Goal: Task Accomplishment & Management: Manage account settings

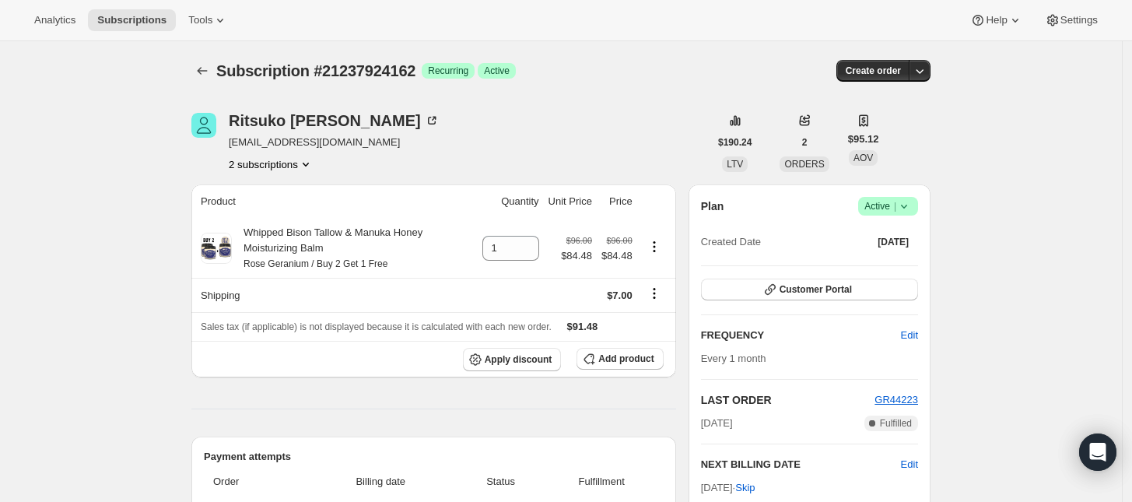
click at [307, 168] on icon "Product actions" at bounding box center [306, 164] width 16 height 16
click at [293, 196] on span "21237891394" at bounding box center [277, 194] width 108 height 16
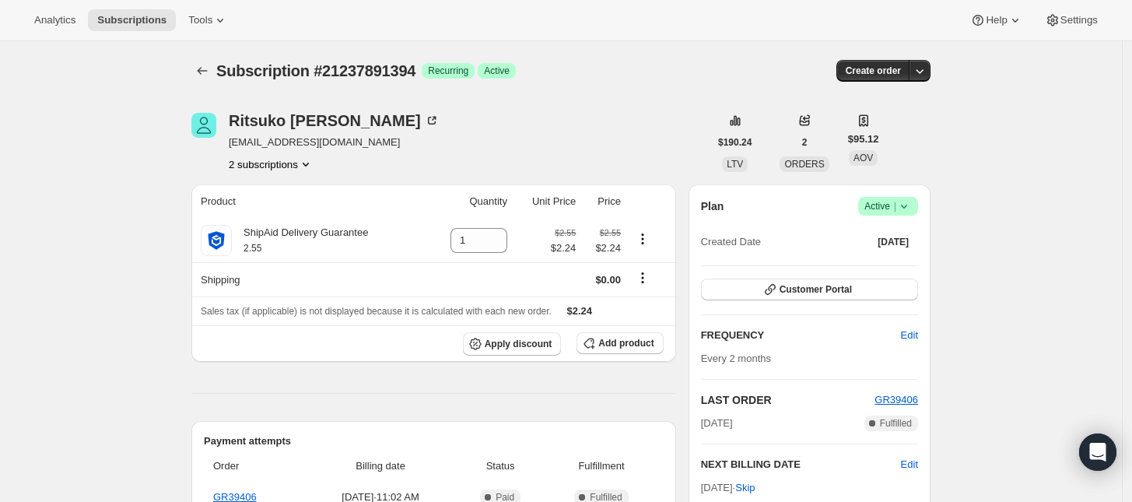
click at [304, 163] on icon "Product actions" at bounding box center [306, 164] width 16 height 16
click at [271, 214] on span "21237924162" at bounding box center [254, 220] width 62 height 12
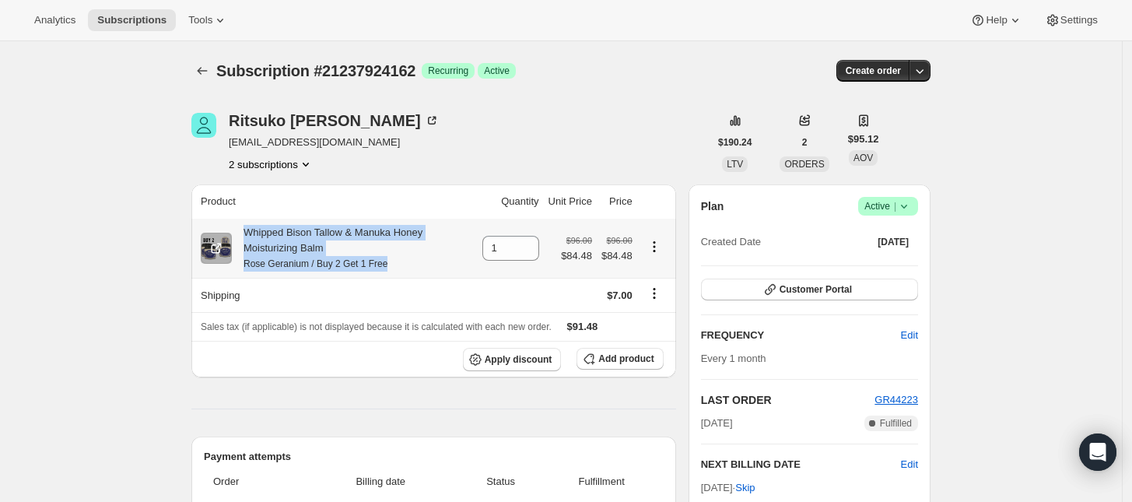
drag, startPoint x: 247, startPoint y: 233, endPoint x: 394, endPoint y: 265, distance: 150.6
click at [394, 265] on div "Whipped Bison Tallow & Manuka Honey Moisturizing Balm Rose Geranium / Buy 2 Get…" at bounding box center [352, 248] width 241 height 47
copy div "Whipped Bison Tallow & Manuka Honey Moisturizing Balm Rose Geranium / Buy 2 Get…"
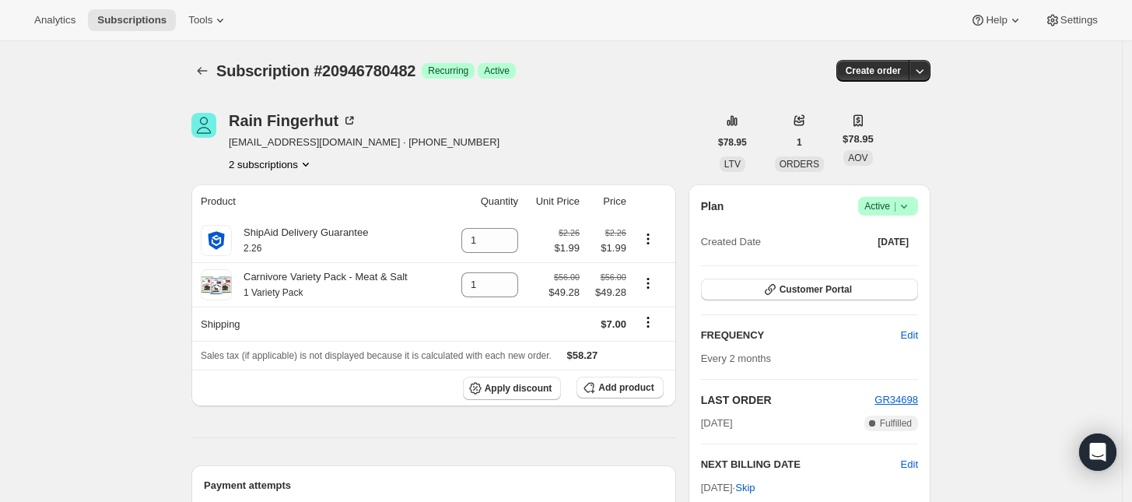
click at [901, 207] on icon at bounding box center [904, 206] width 16 height 16
click at [884, 263] on span "Cancel subscription" at bounding box center [894, 264] width 88 height 12
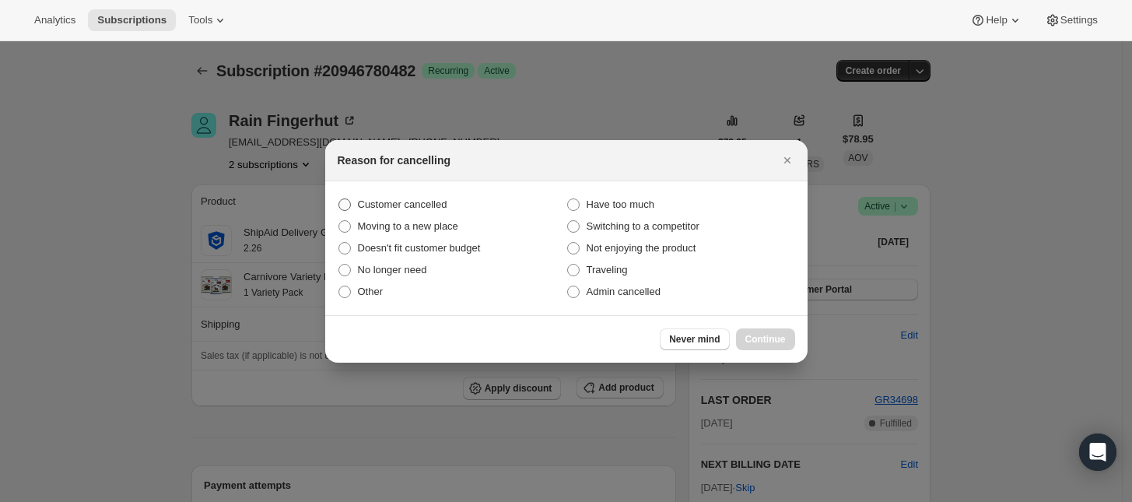
click at [362, 200] on span "Customer cancelled" at bounding box center [402, 204] width 89 height 12
click at [339, 199] on input "Customer cancelled" at bounding box center [338, 198] width 1 height 1
radio input "true"
click at [791, 337] on button "Continue" at bounding box center [765, 339] width 59 height 22
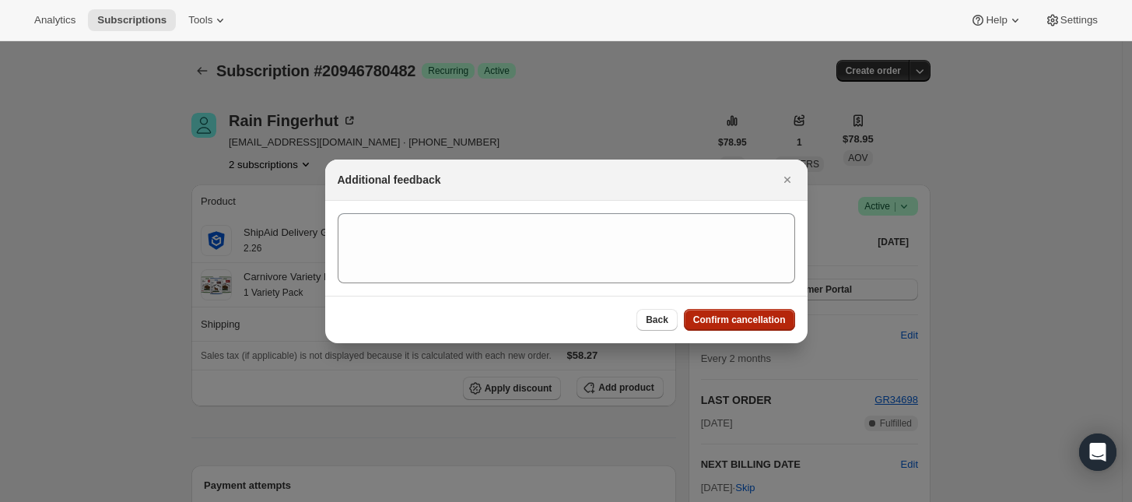
click at [751, 321] on span "Confirm cancellation" at bounding box center [739, 320] width 93 height 12
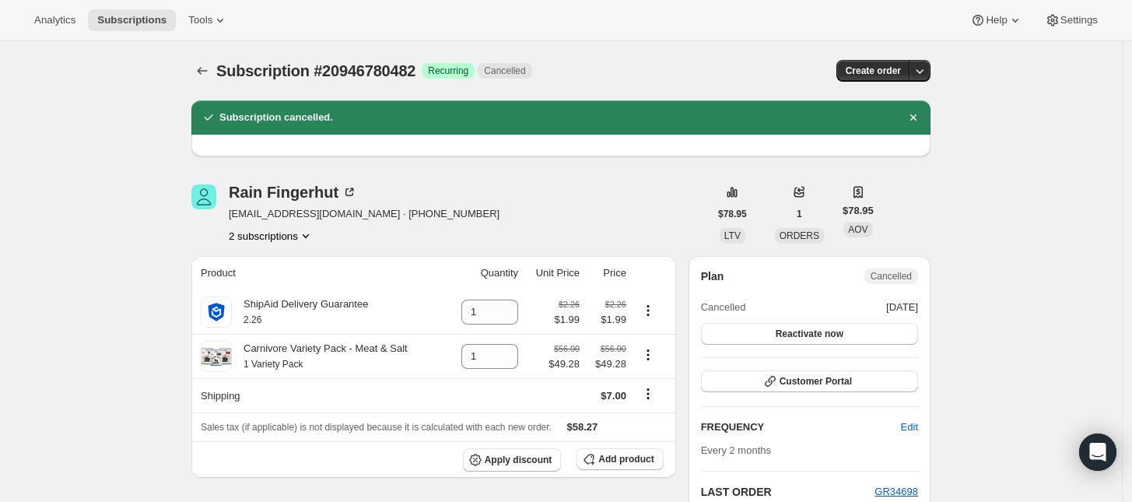
click at [288, 230] on button "2 subscriptions" at bounding box center [271, 236] width 85 height 16
click at [277, 280] on button "20946813250" at bounding box center [276, 291] width 117 height 25
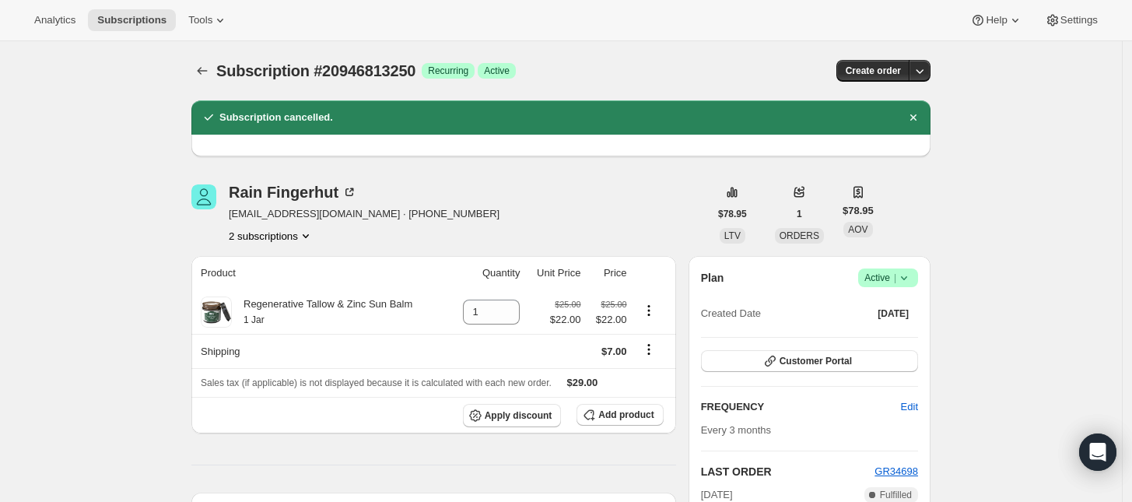
click at [889, 280] on span "Active |" at bounding box center [887, 278] width 47 height 16
click at [877, 330] on span "Cancel subscription" at bounding box center [894, 335] width 88 height 12
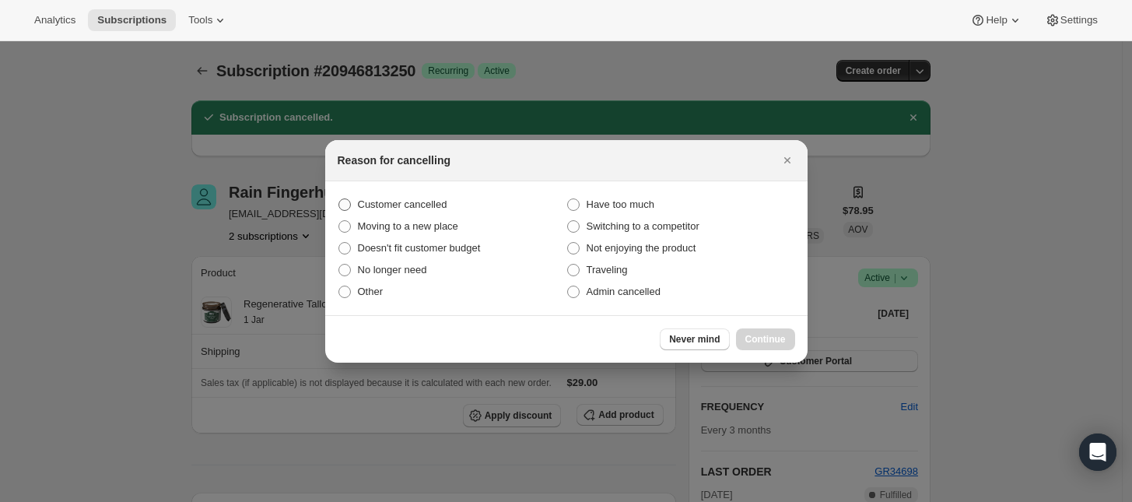
click at [380, 201] on span "Customer cancelled" at bounding box center [402, 204] width 89 height 12
click at [339, 199] on input "Customer cancelled" at bounding box center [338, 198] width 1 height 1
radio input "true"
click at [763, 333] on span "Continue" at bounding box center [765, 339] width 40 height 12
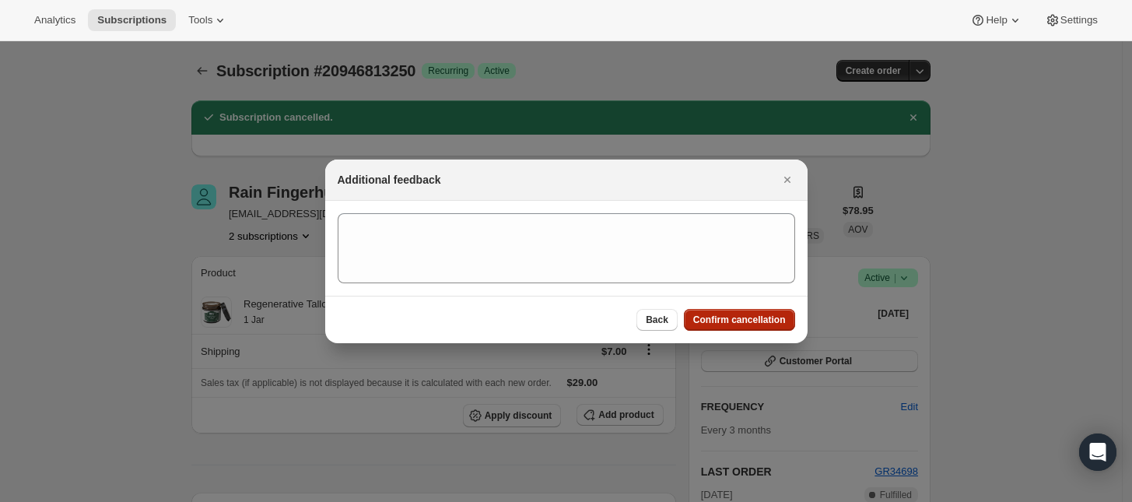
click at [761, 317] on span "Confirm cancellation" at bounding box center [739, 320] width 93 height 12
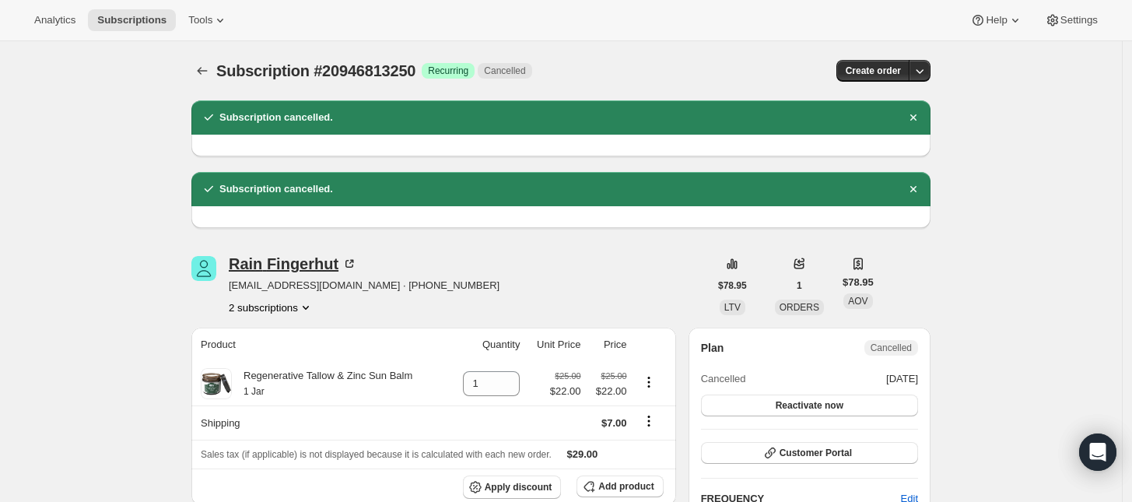
click at [284, 267] on div "Rain Fingerhut" at bounding box center [293, 264] width 128 height 16
